Goal: Find specific page/section: Find specific page/section

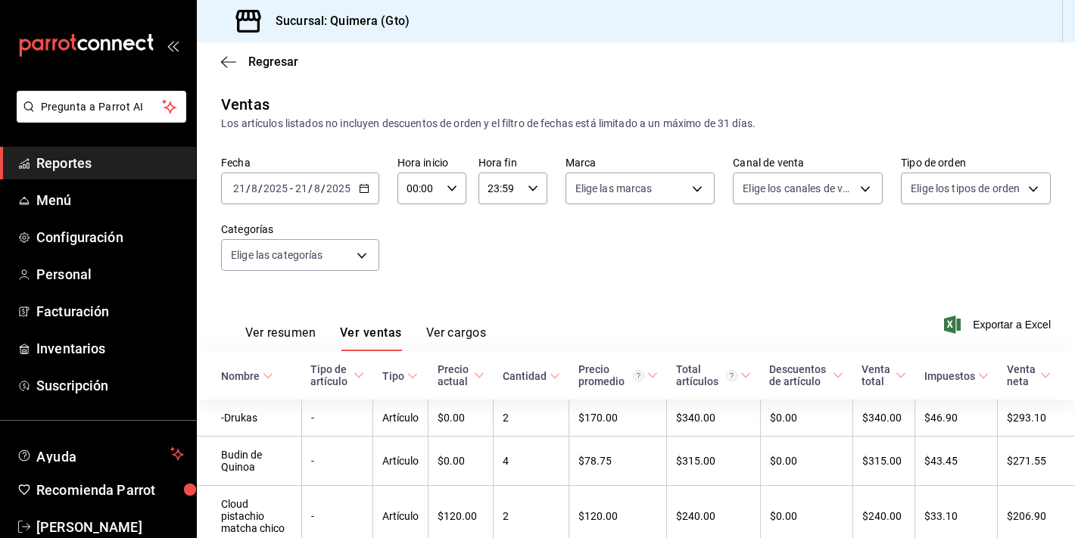
click at [121, 44] on icon "mailbox folders" at bounding box center [86, 45] width 136 height 23
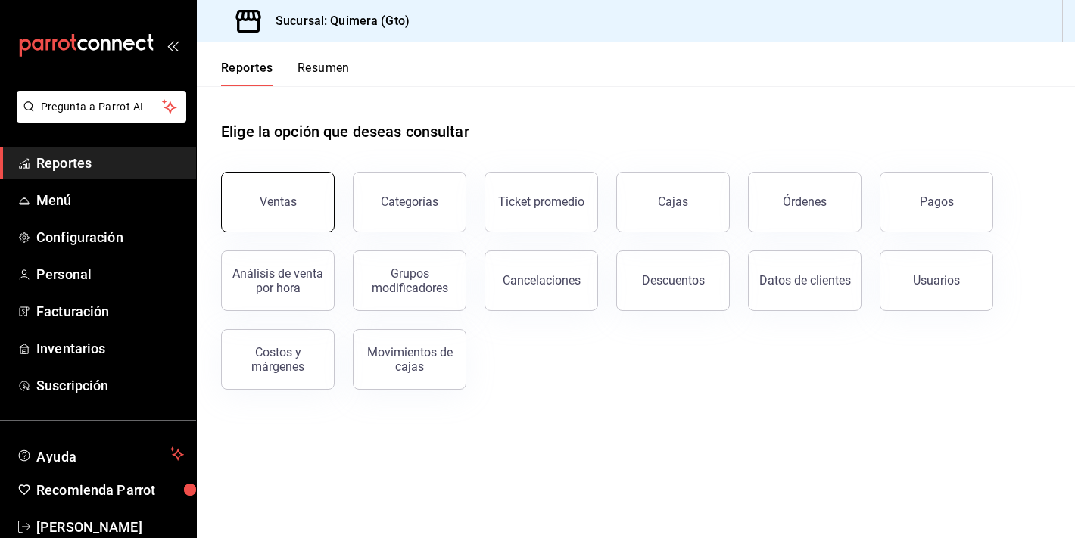
click at [301, 196] on button "Ventas" at bounding box center [278, 202] width 114 height 61
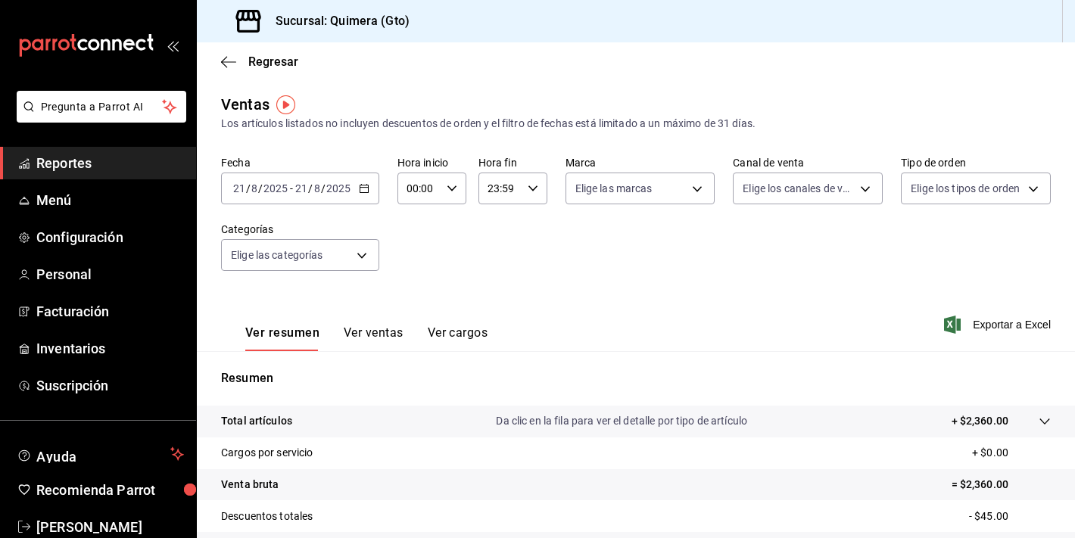
click at [367, 326] on button "Ver ventas" at bounding box center [374, 339] width 60 height 26
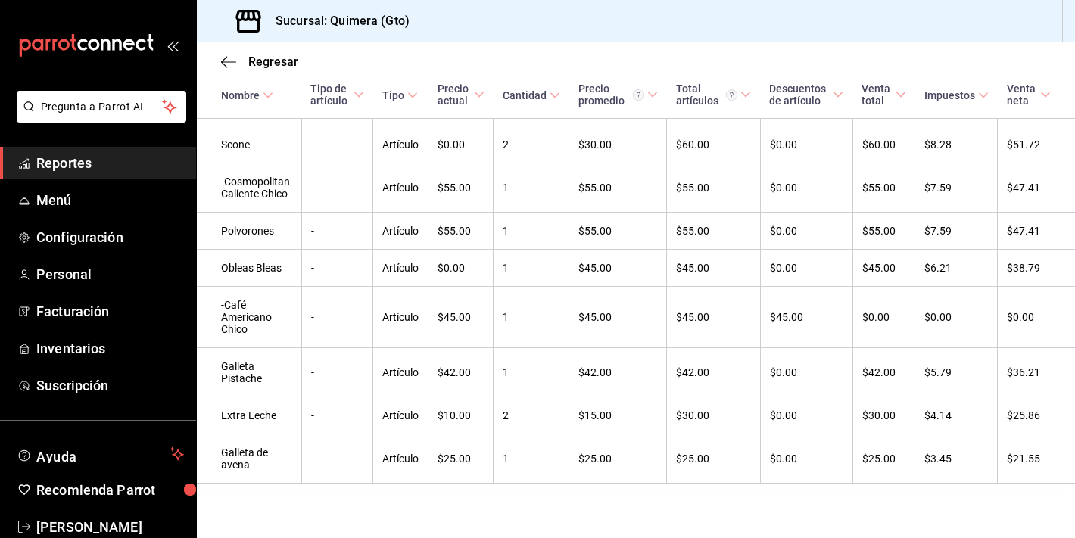
scroll to position [906, 0]
